Goal: Information Seeking & Learning: Find specific page/section

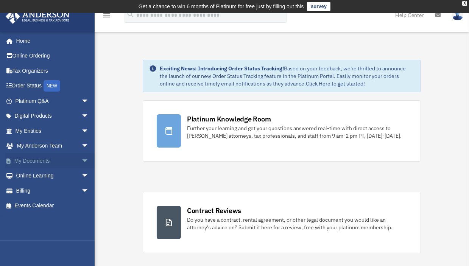
click at [47, 158] on link "My Documents arrow_drop_down" at bounding box center [52, 160] width 95 height 15
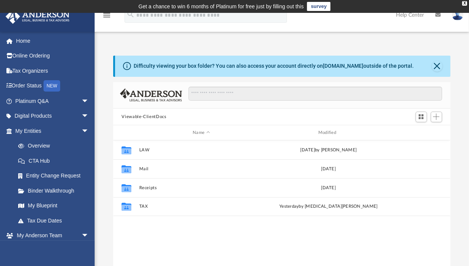
scroll to position [166, 331]
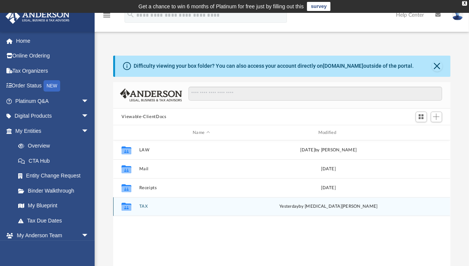
click at [128, 207] on icon "grid" at bounding box center [126, 207] width 10 height 8
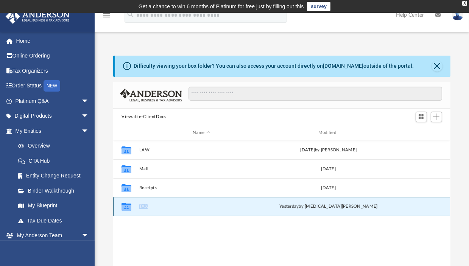
click at [128, 207] on icon "grid" at bounding box center [126, 207] width 10 height 8
click at [146, 207] on button "TAX" at bounding box center [201, 206] width 124 height 5
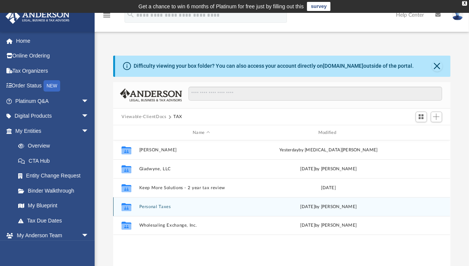
click at [146, 207] on button "Personal Taxes" at bounding box center [201, 206] width 124 height 5
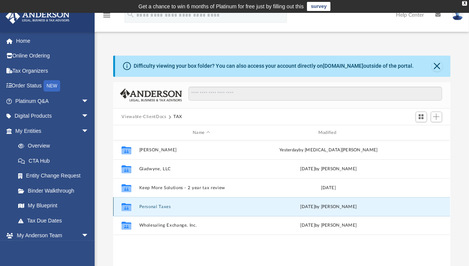
click at [146, 207] on button "Personal Taxes" at bounding box center [201, 206] width 124 height 5
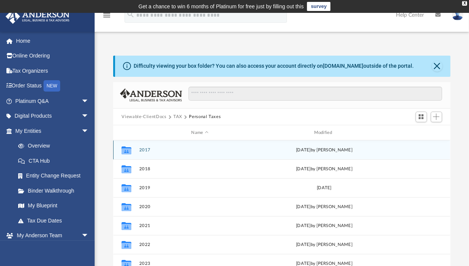
scroll to position [185, 0]
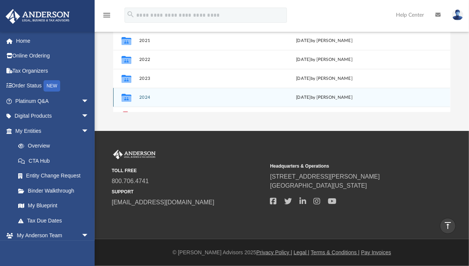
click at [150, 96] on button "2024" at bounding box center [199, 97] width 121 height 5
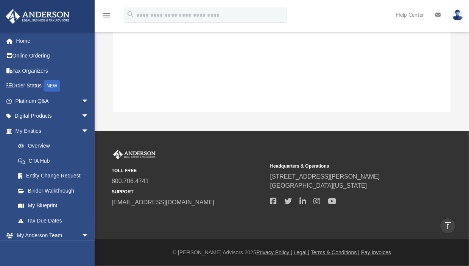
scroll to position [17, 0]
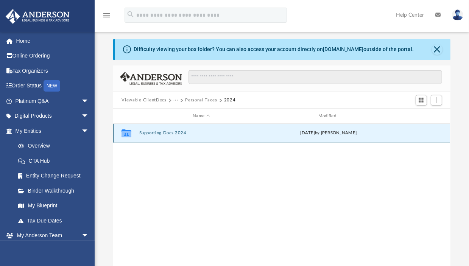
click at [157, 133] on button "Supporting Docs 2024" at bounding box center [201, 133] width 124 height 5
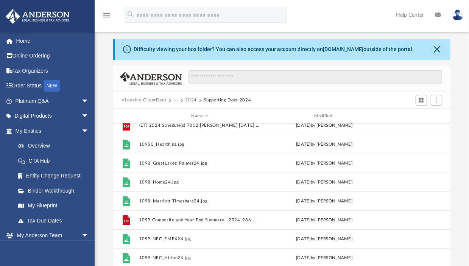
scroll to position [0, 0]
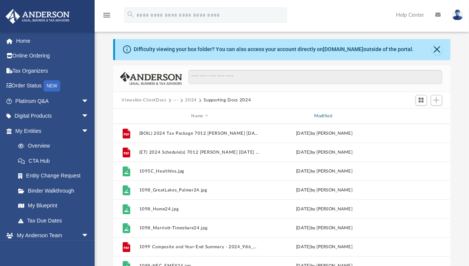
click at [318, 116] on div "Modified" at bounding box center [323, 116] width 121 height 7
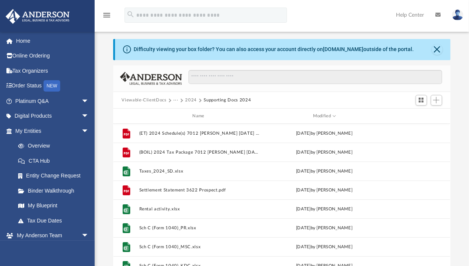
click at [173, 99] on button "···" at bounding box center [175, 100] width 5 height 7
click at [193, 124] on li "Personal Taxes" at bounding box center [192, 125] width 31 height 8
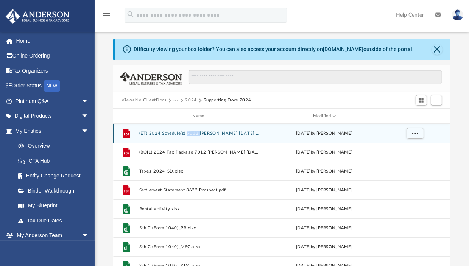
click at [193, 124] on div "File (ET) 2024 Schedule(s) 7012 [PERSON_NAME] [DATE] 12-54-23 AM.pdf [DATE] by …" at bounding box center [281, 133] width 337 height 19
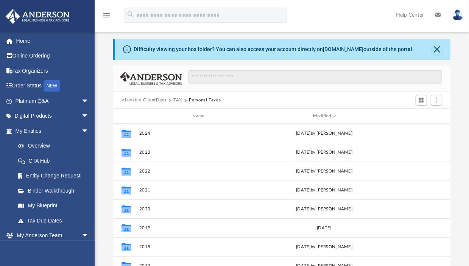
click at [181, 97] on button "TAX" at bounding box center [177, 100] width 9 height 7
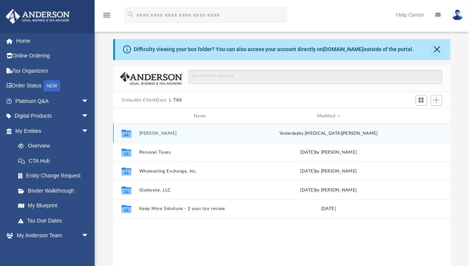
click at [153, 134] on button "[PERSON_NAME]" at bounding box center [201, 133] width 124 height 5
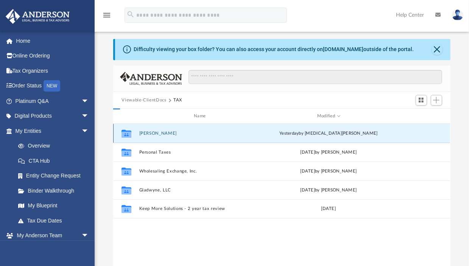
click at [153, 134] on button "[PERSON_NAME]" at bounding box center [201, 133] width 124 height 5
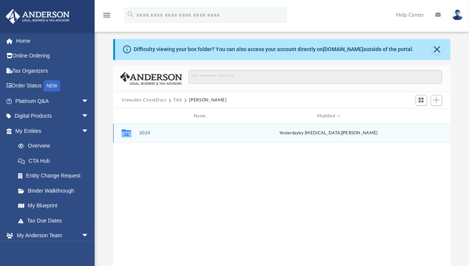
click at [149, 133] on button "2024" at bounding box center [201, 133] width 124 height 5
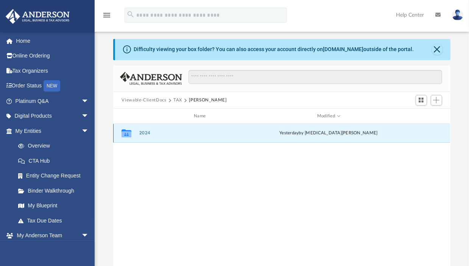
click at [149, 133] on button "2024" at bounding box center [201, 133] width 124 height 5
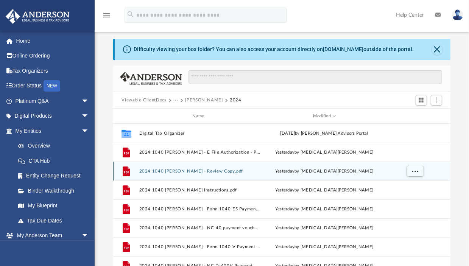
click at [182, 172] on button "2024 1040 [PERSON_NAME] - Review Copy.pdf" at bounding box center [199, 171] width 121 height 5
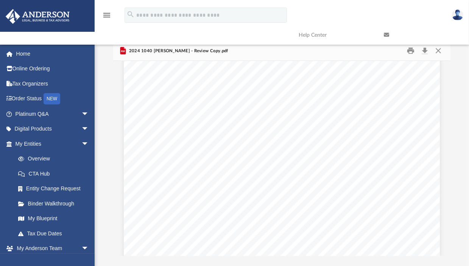
scroll to position [1273, 0]
